Goal: Book appointment/travel/reservation

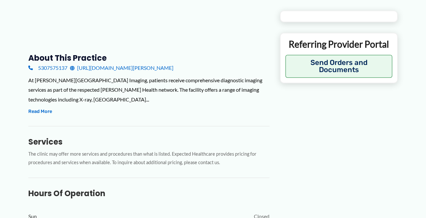
scroll to position [195, 0]
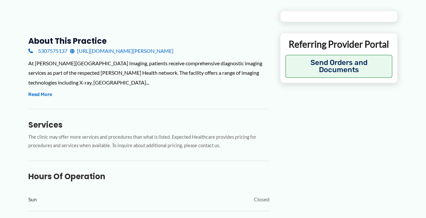
type input "**********"
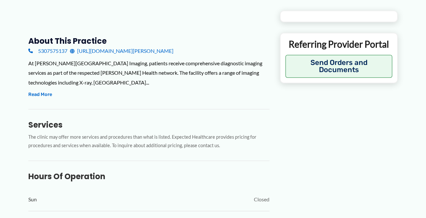
type input "**********"
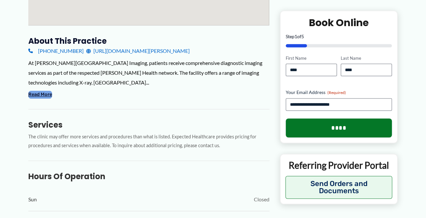
click at [50, 95] on button "Read More" at bounding box center [40, 95] width 24 height 8
